Goal: Feedback & Contribution: Leave review/rating

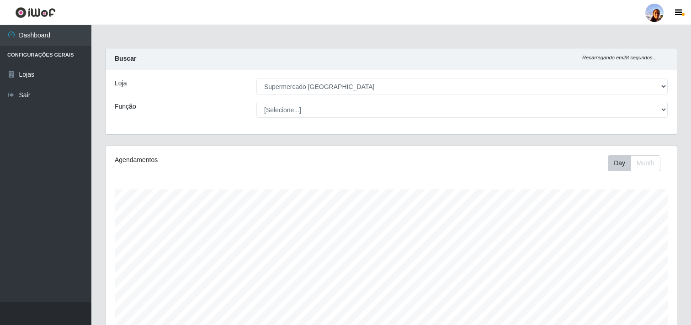
select select "166"
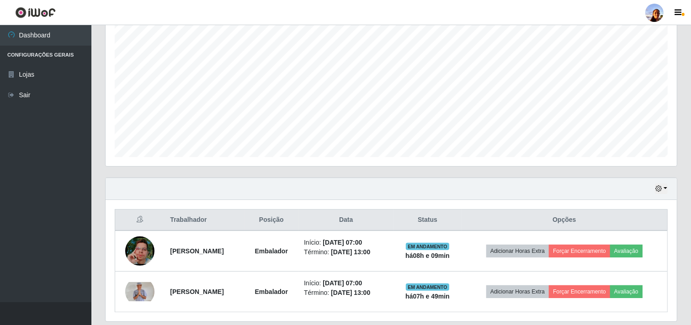
scroll to position [200, 0]
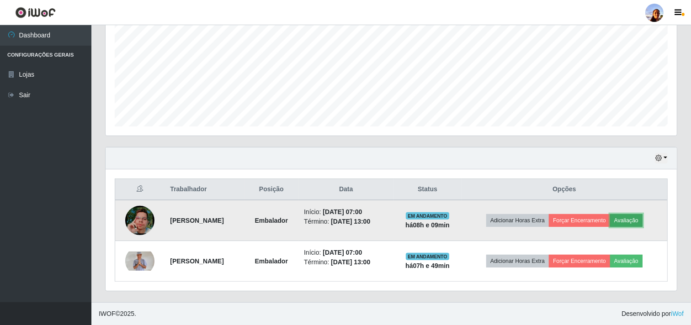
click at [642, 222] on button "Avaliação" at bounding box center [626, 220] width 32 height 13
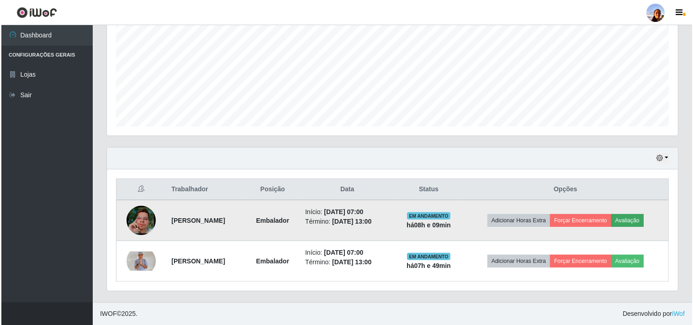
scroll to position [189, 565]
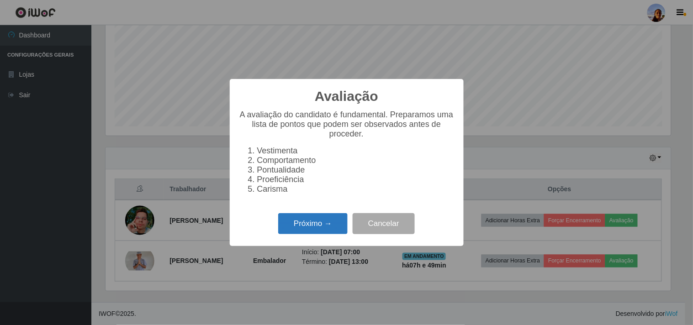
click at [303, 221] on button "Próximo →" at bounding box center [312, 223] width 69 height 21
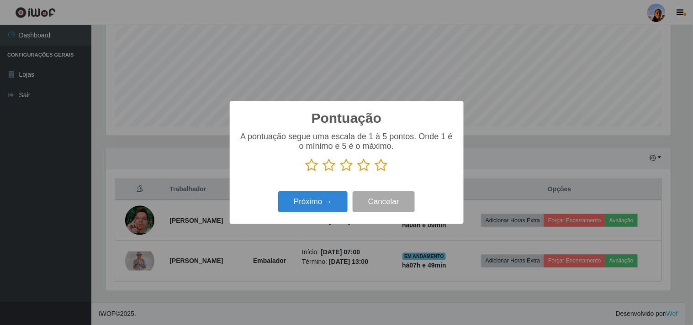
click at [383, 170] on icon at bounding box center [381, 166] width 13 height 14
click at [375, 172] on input "radio" at bounding box center [375, 172] width 0 height 0
click at [328, 198] on button "Próximo →" at bounding box center [312, 202] width 69 height 21
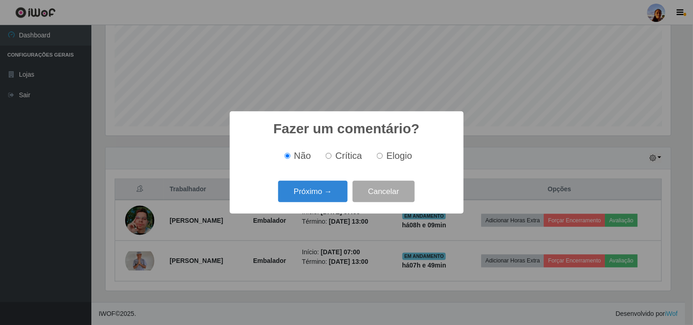
click at [328, 198] on button "Próximo →" at bounding box center [312, 191] width 69 height 21
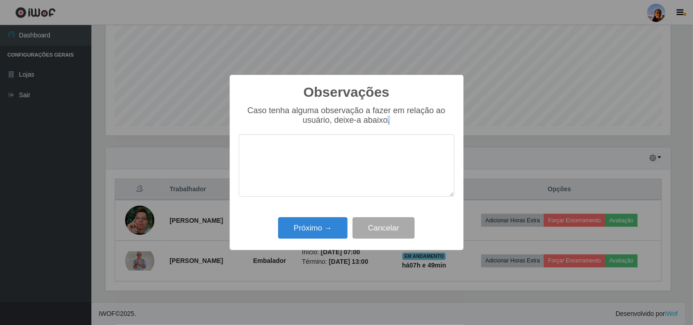
click at [328, 198] on div "Caso tenha alguma observação a fazer em relação ao usuário, deixe-a abaixo." at bounding box center [347, 156] width 216 height 100
drag, startPoint x: 327, startPoint y: 226, endPoint x: 390, endPoint y: 244, distance: 65.0
click at [330, 227] on button "Próximo →" at bounding box center [312, 228] width 69 height 21
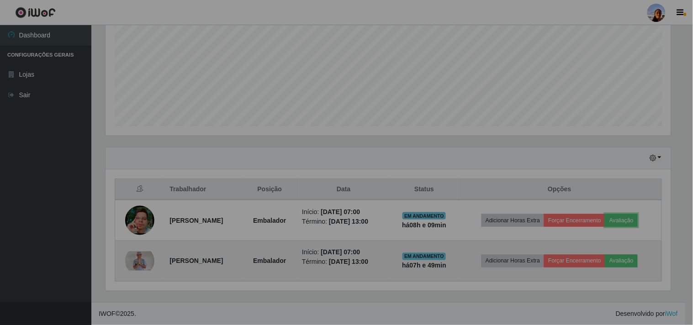
scroll to position [189, 571]
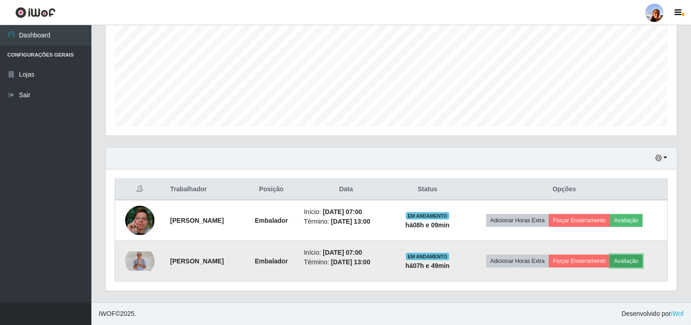
click at [643, 264] on button "Avaliação" at bounding box center [626, 261] width 32 height 13
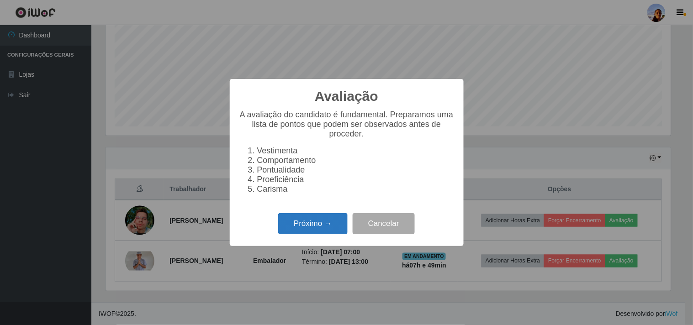
click at [336, 223] on button "Próximo →" at bounding box center [312, 223] width 69 height 21
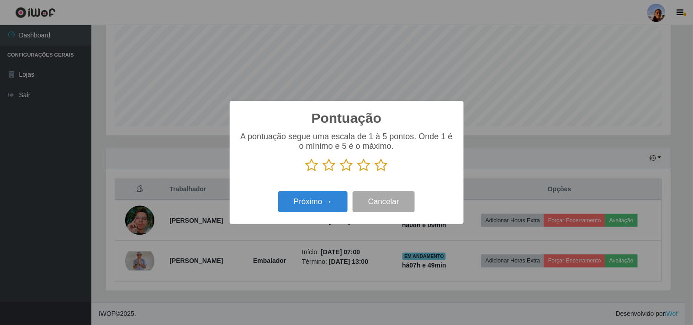
scroll to position [456898, 456522]
click at [378, 168] on icon at bounding box center [381, 166] width 13 height 14
click at [375, 172] on input "radio" at bounding box center [375, 172] width 0 height 0
click at [331, 193] on button "Próximo →" at bounding box center [312, 202] width 69 height 21
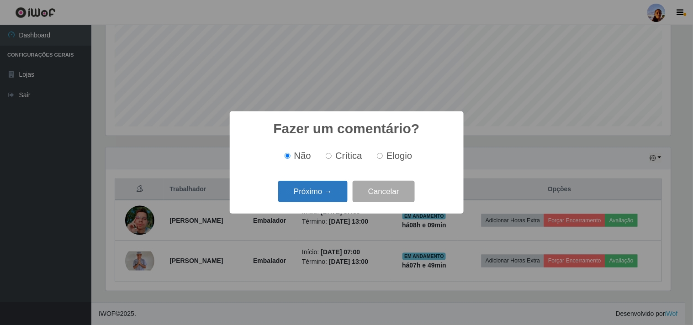
click at [331, 193] on button "Próximo →" at bounding box center [312, 191] width 69 height 21
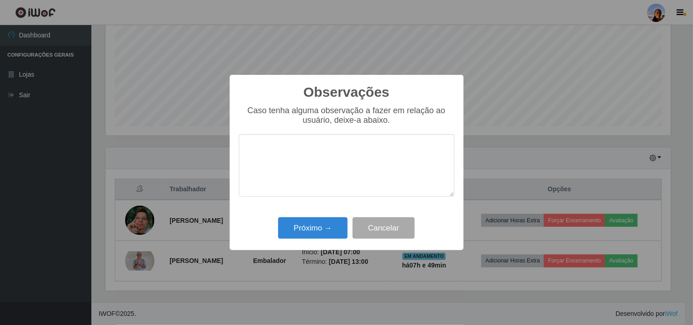
click at [319, 245] on div "Observações × Caso tenha alguma observação a fazer em relação ao usuário, deixe…" at bounding box center [347, 163] width 234 height 176
click at [319, 236] on button "Próximo →" at bounding box center [312, 228] width 69 height 21
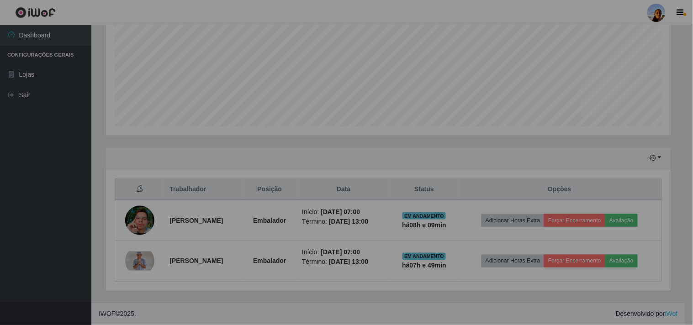
scroll to position [189, 571]
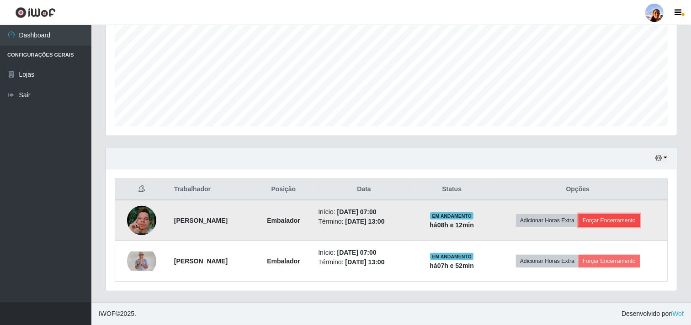
click at [602, 218] on button "Forçar Encerramento" at bounding box center [609, 220] width 61 height 13
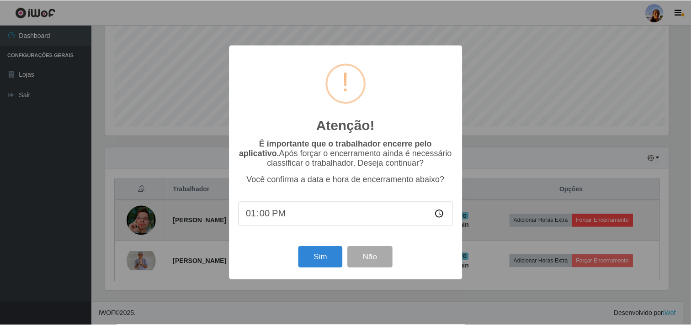
scroll to position [189, 565]
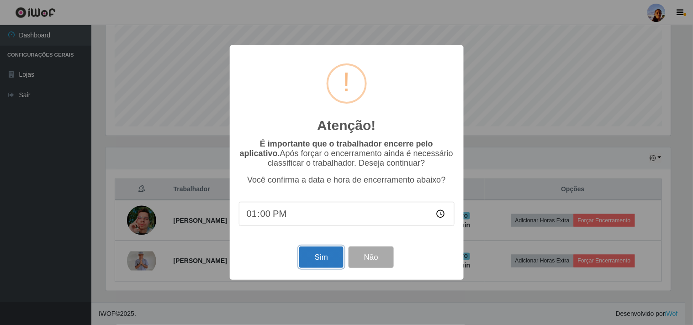
click at [333, 258] on button "Sim" at bounding box center [321, 257] width 44 height 21
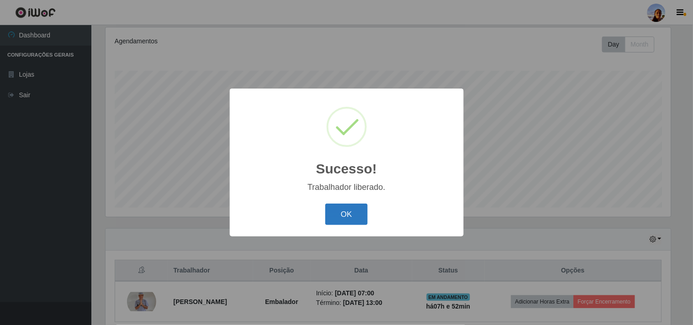
click at [346, 222] on button "OK" at bounding box center [346, 214] width 43 height 21
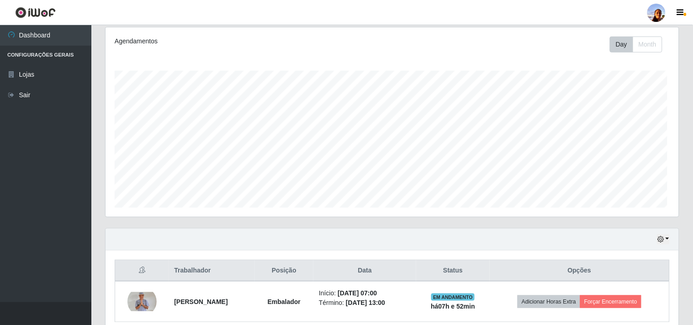
scroll to position [189, 571]
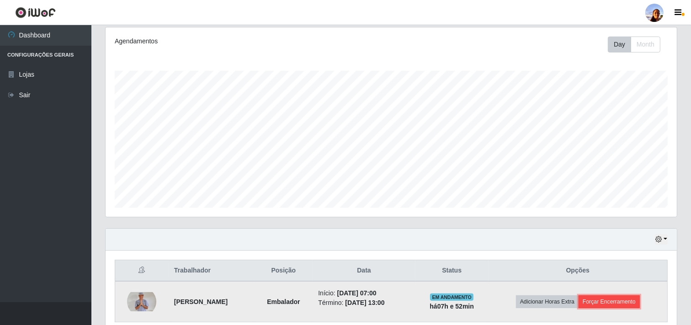
click at [616, 302] on button "Forçar Encerramento" at bounding box center [609, 302] width 61 height 13
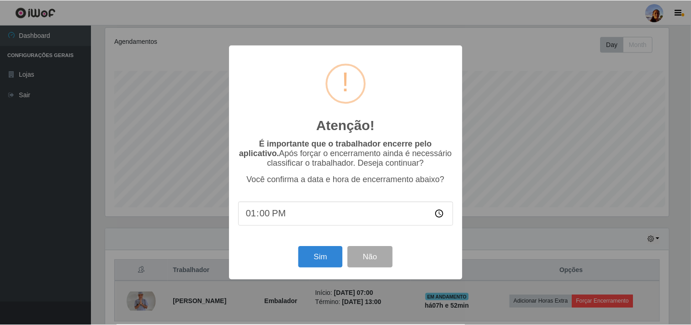
scroll to position [189, 565]
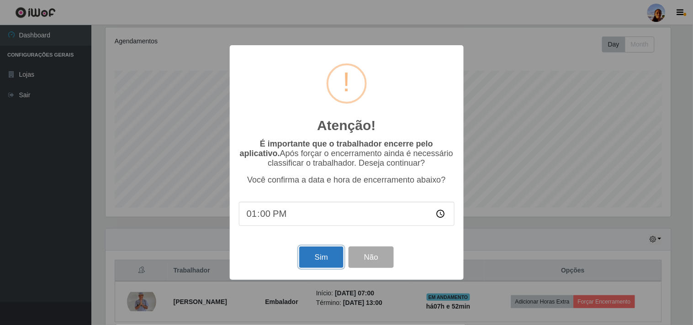
click at [312, 254] on button "Sim" at bounding box center [321, 257] width 44 height 21
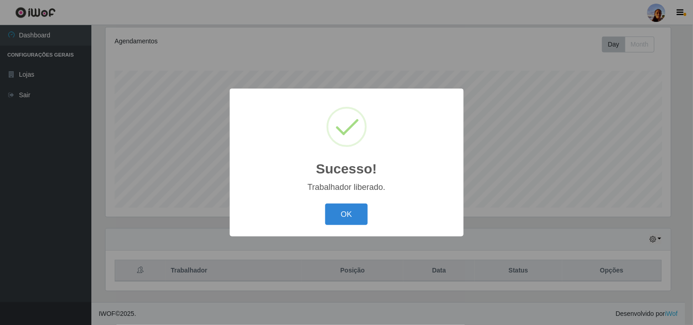
click at [325, 204] on button "OK" at bounding box center [346, 214] width 43 height 21
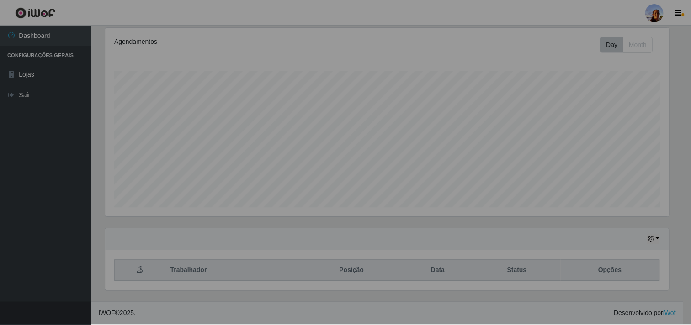
scroll to position [189, 571]
